Goal: Book appointment/travel/reservation

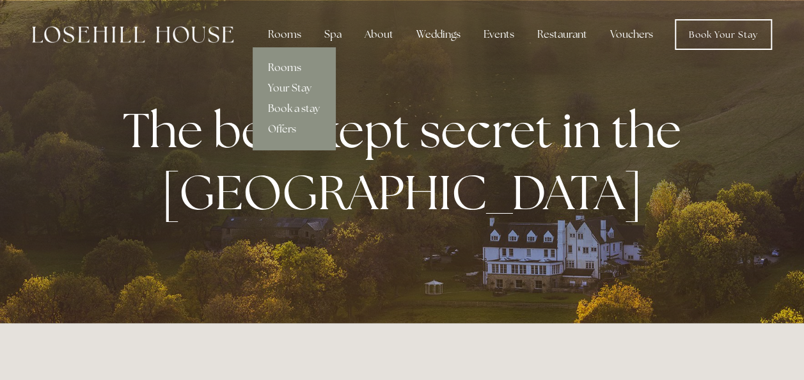
click at [287, 69] on link "Rooms" at bounding box center [294, 68] width 82 height 20
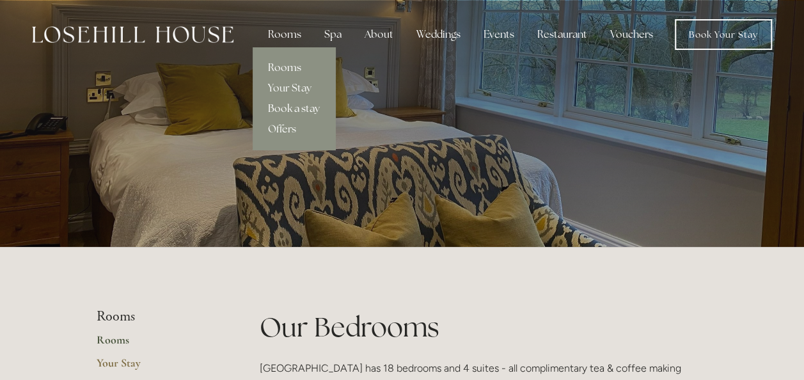
click at [295, 106] on link "Book a stay" at bounding box center [294, 108] width 82 height 20
